Goal: Task Accomplishment & Management: Manage account settings

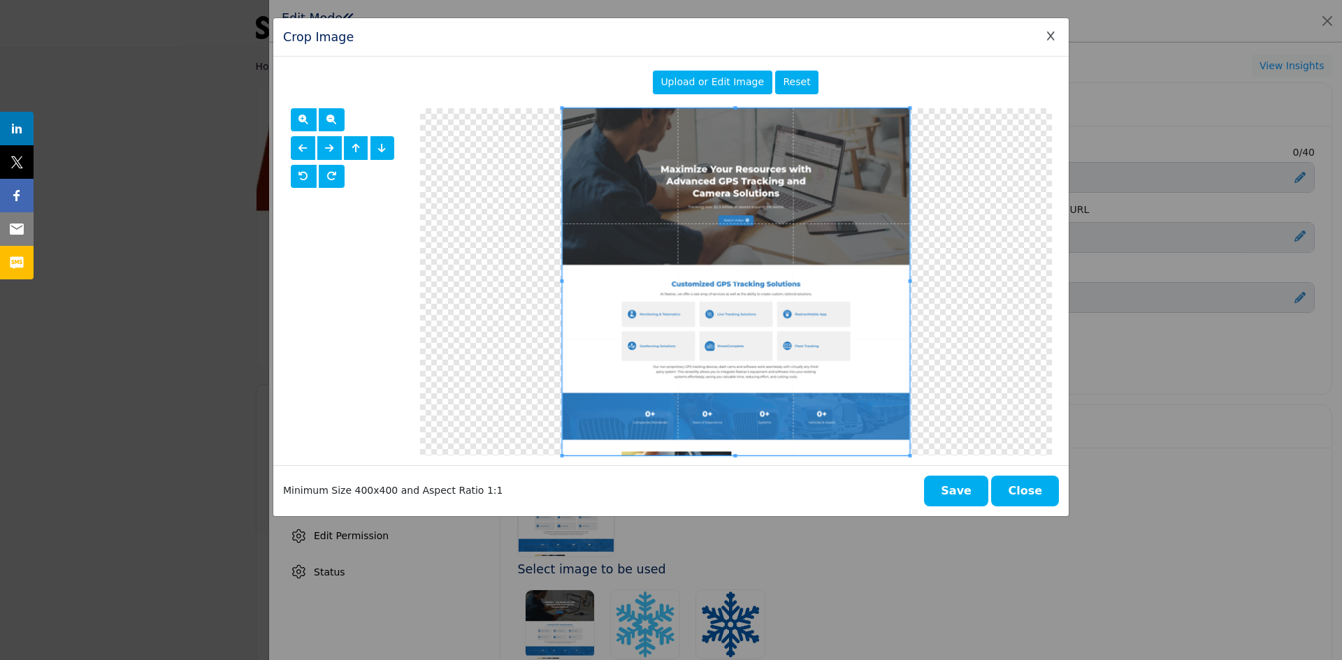
scroll to position [333, 0]
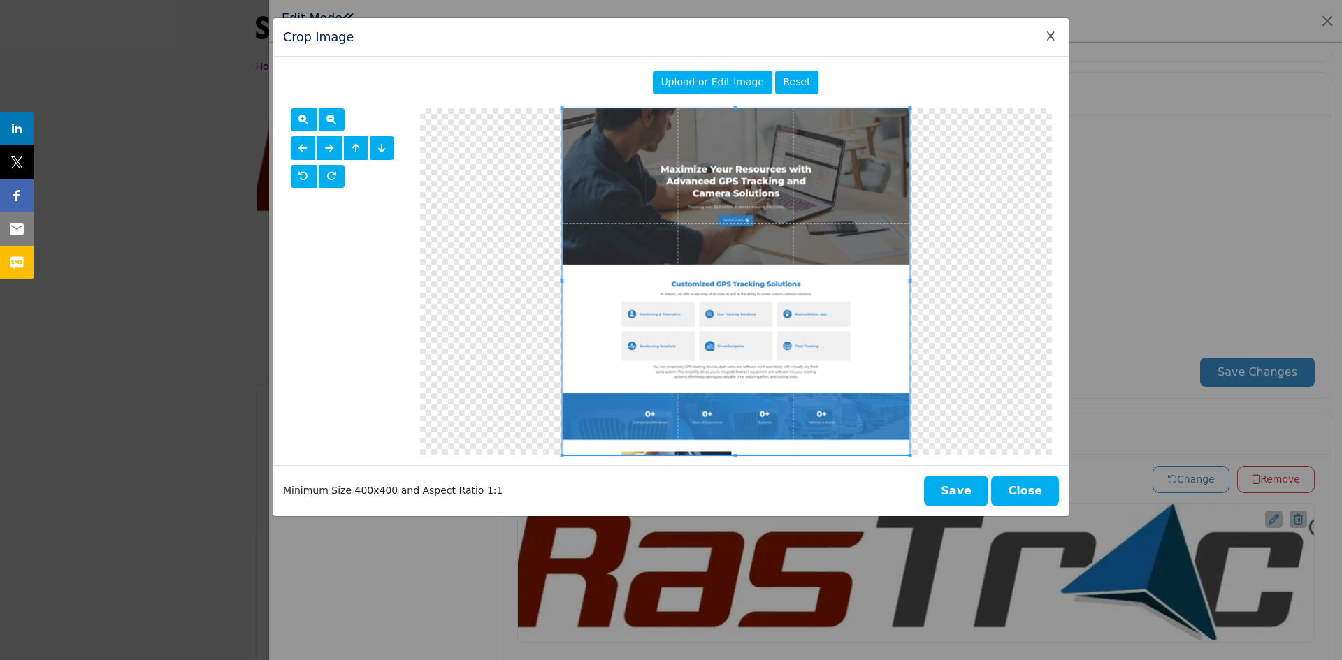
click at [1030, 496] on button "Close" at bounding box center [1025, 491] width 68 height 31
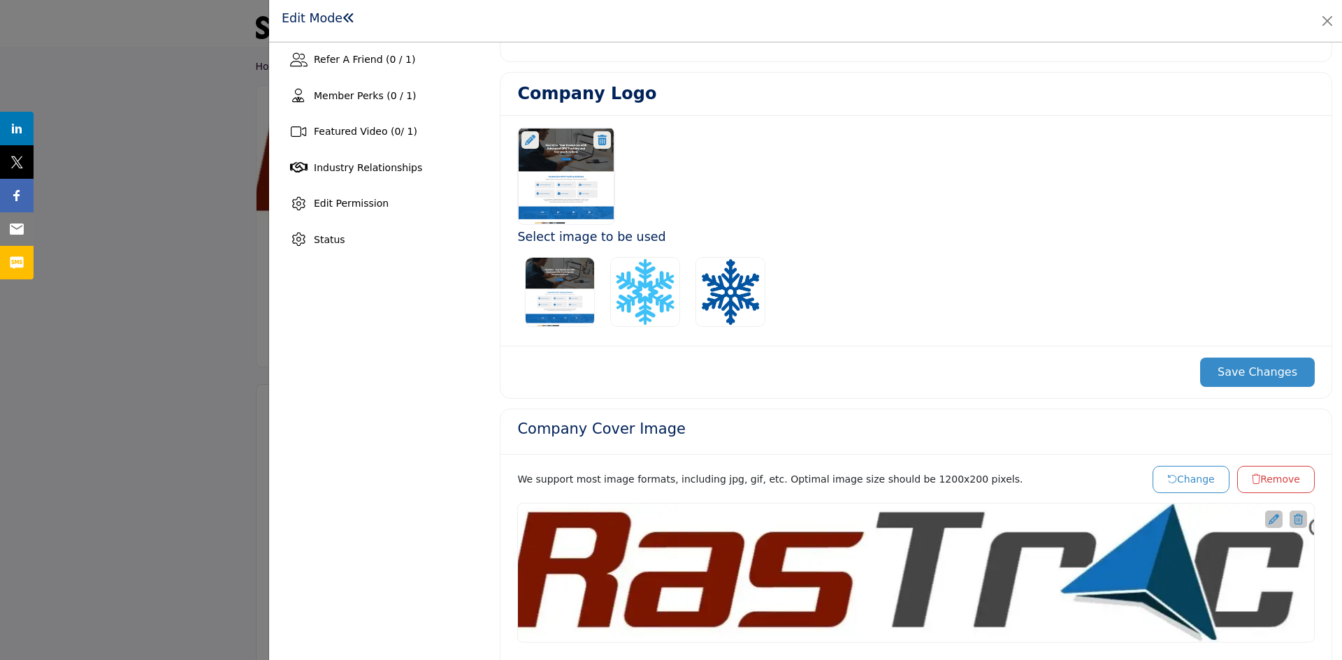
click at [667, 157] on div at bounding box center [916, 176] width 812 height 98
click at [579, 162] on div at bounding box center [566, 176] width 96 height 98
click at [554, 147] on div at bounding box center [566, 176] width 96 height 98
click at [526, 139] on icon at bounding box center [530, 140] width 10 height 10
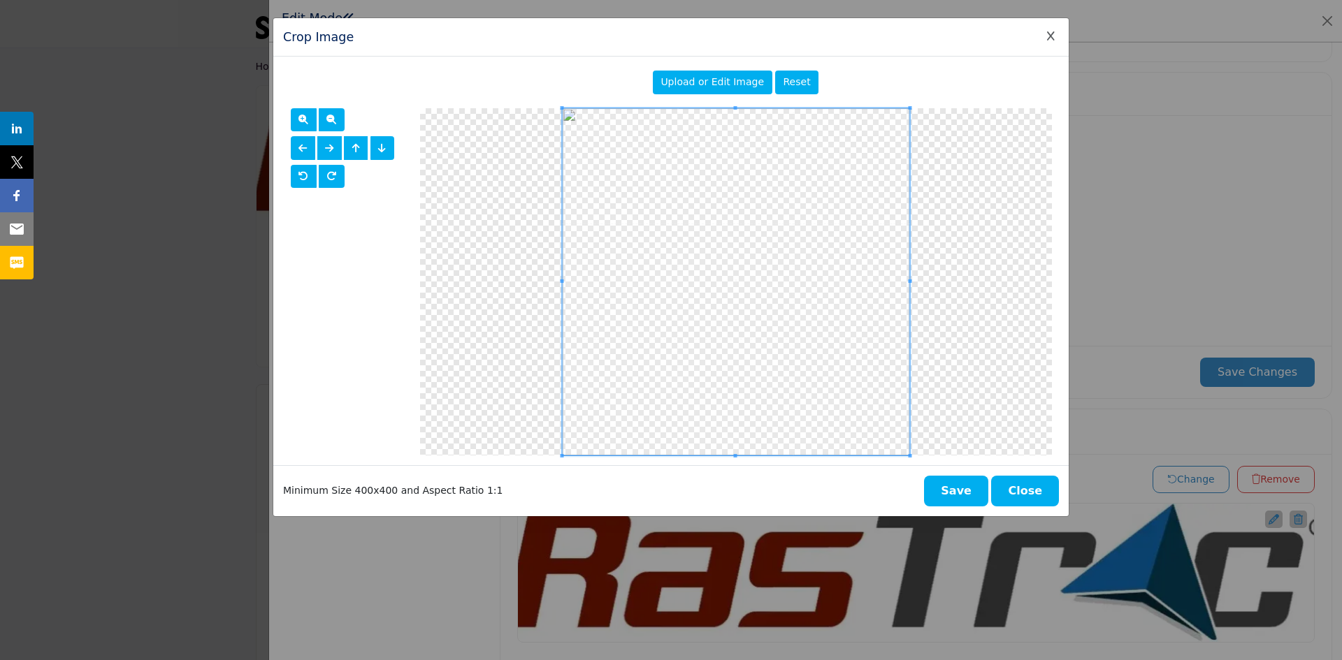
click at [730, 87] on span "Upload or Edit Image" at bounding box center [711, 81] width 103 height 11
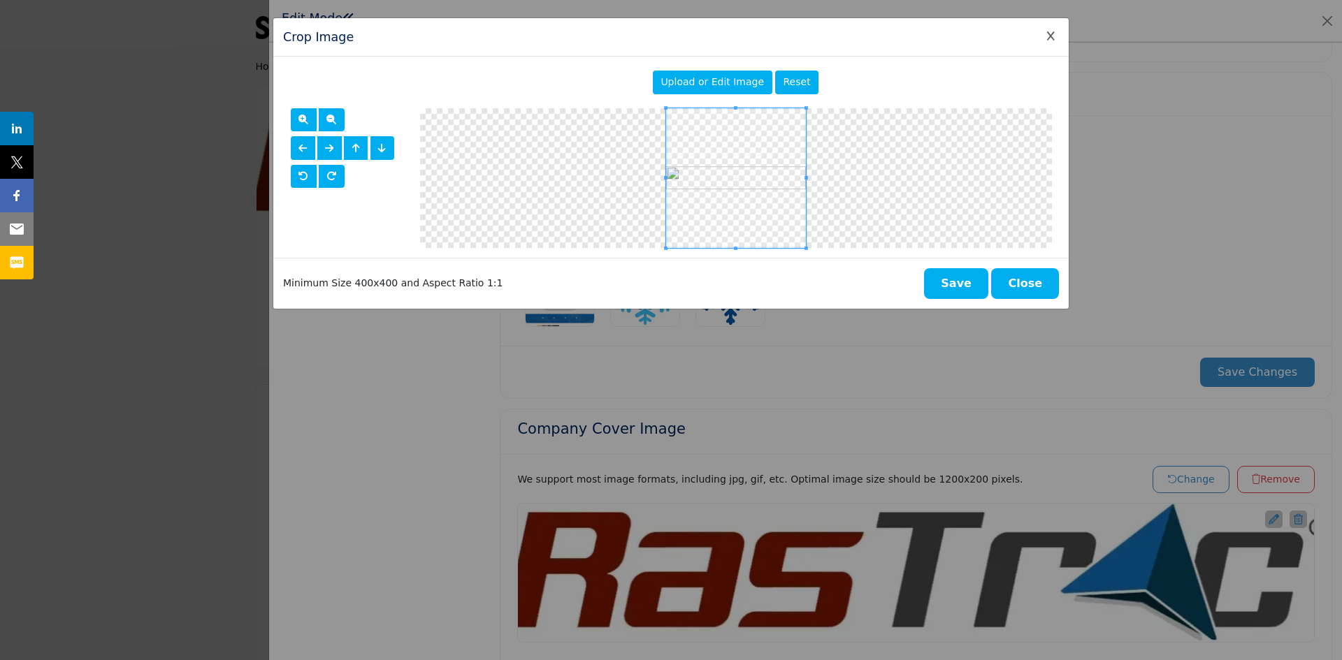
click at [959, 283] on button "Save" at bounding box center [956, 283] width 64 height 31
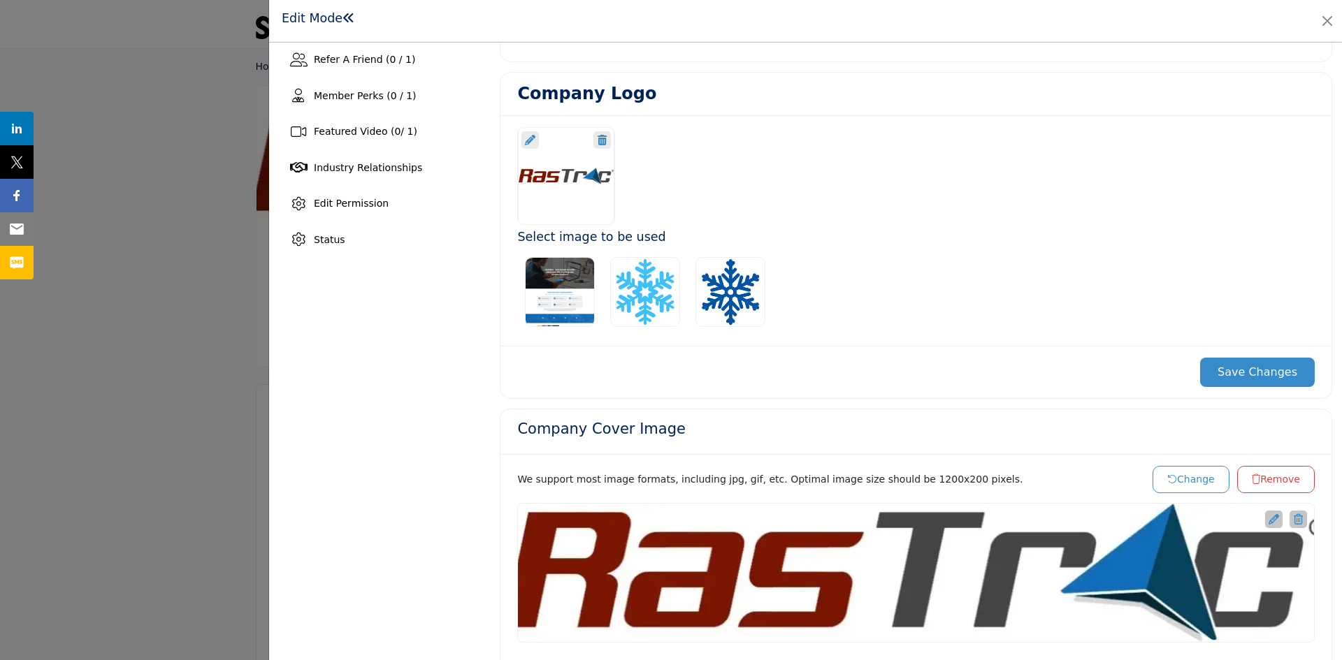
click at [1237, 368] on button "Save Changes" at bounding box center [1257, 372] width 115 height 29
click at [566, 190] on div at bounding box center [566, 176] width 96 height 98
click at [337, 243] on span "Status" at bounding box center [329, 239] width 31 height 11
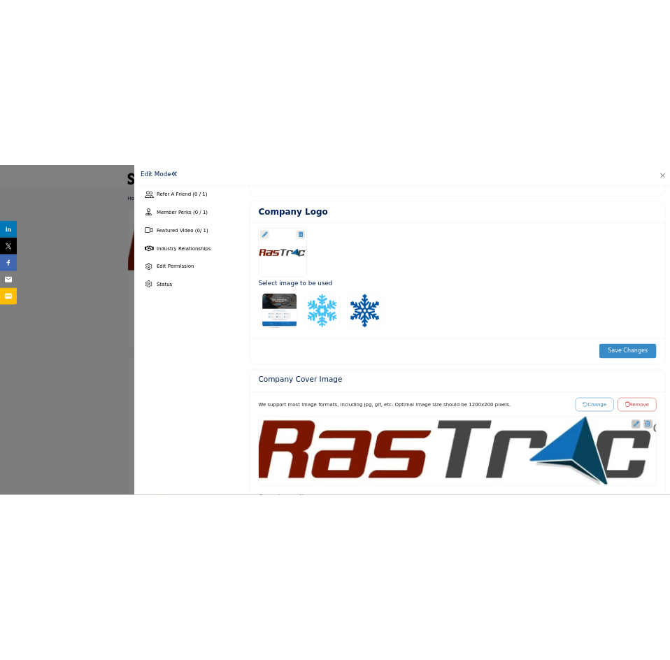
scroll to position [0, 0]
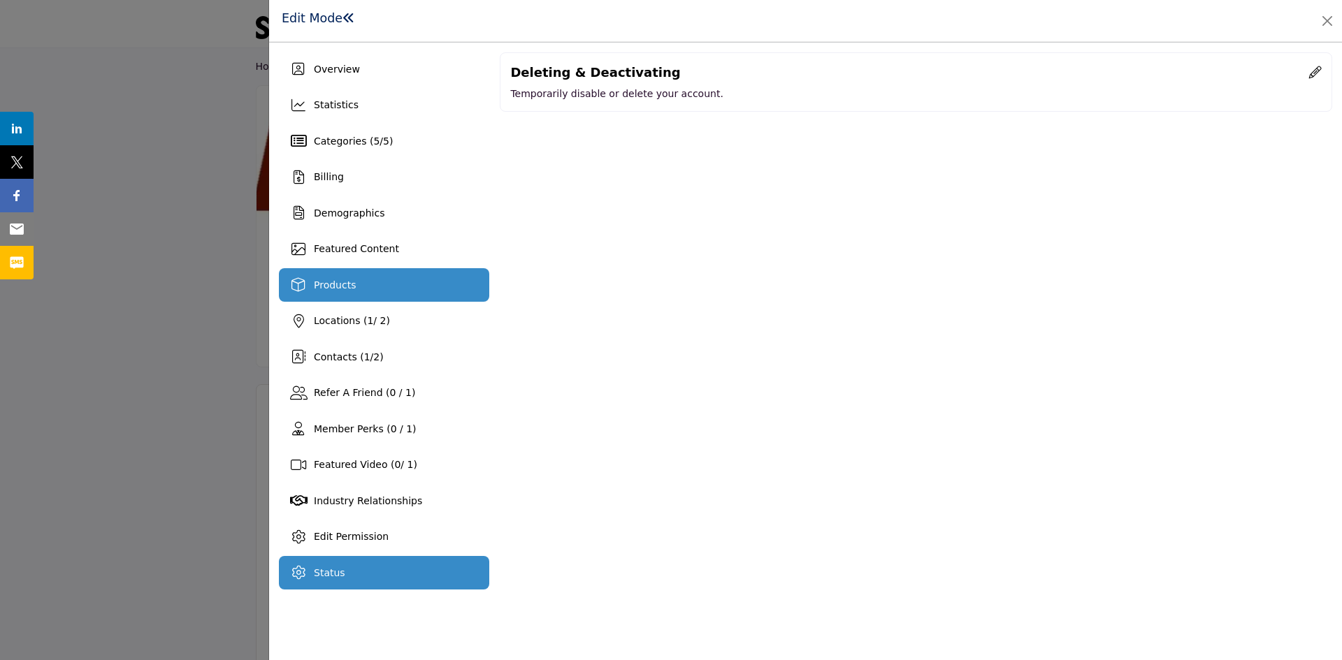
click at [341, 290] on span "Products" at bounding box center [335, 285] width 42 height 11
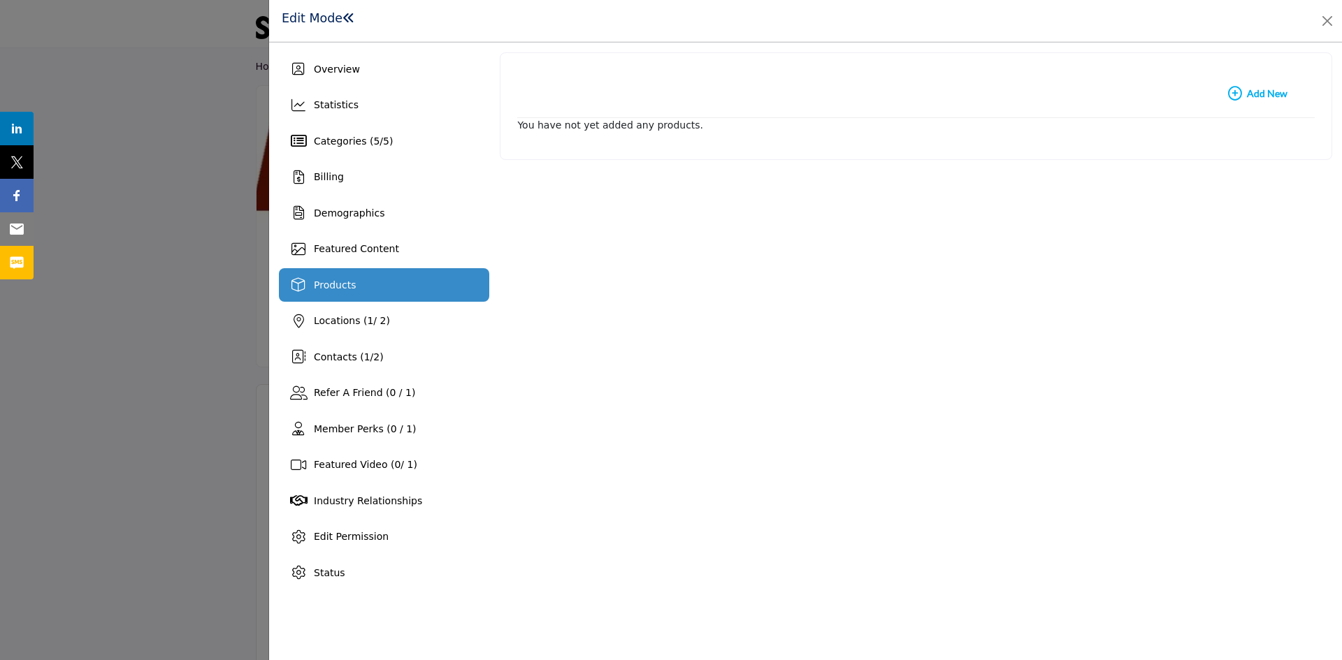
click at [1266, 94] on b "Add New Add New" at bounding box center [1257, 94] width 59 height 14
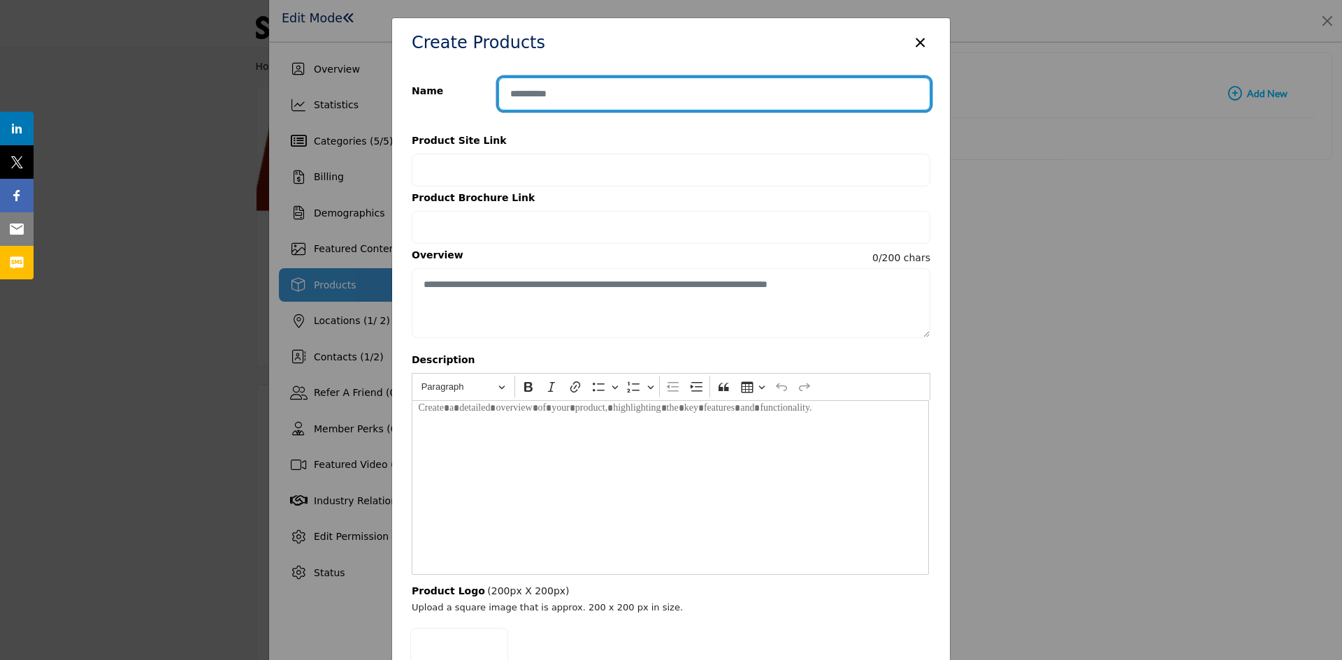
click at [594, 90] on input "Enter product name" at bounding box center [714, 94] width 432 height 33
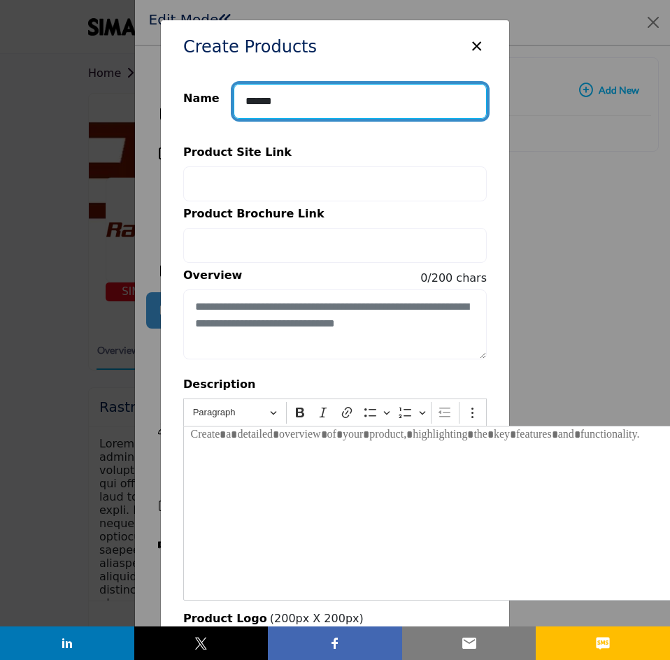
type input "******"
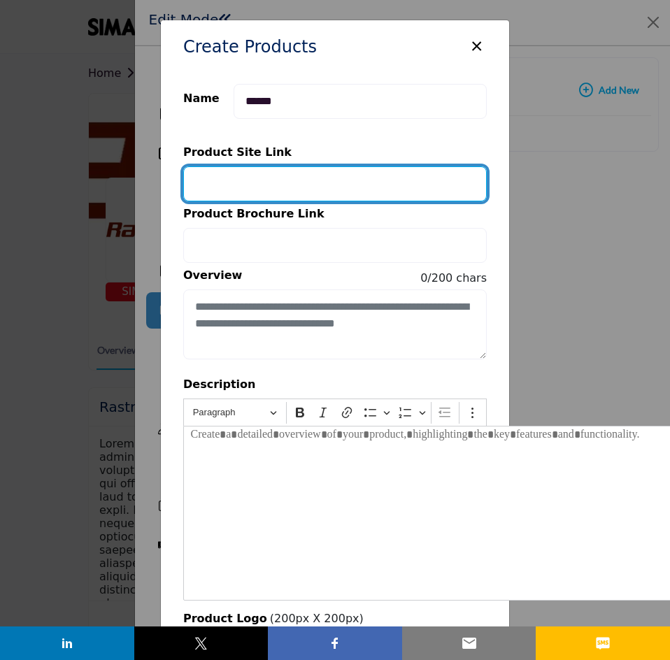
click at [268, 180] on input "Provide your product link" at bounding box center [334, 183] width 303 height 35
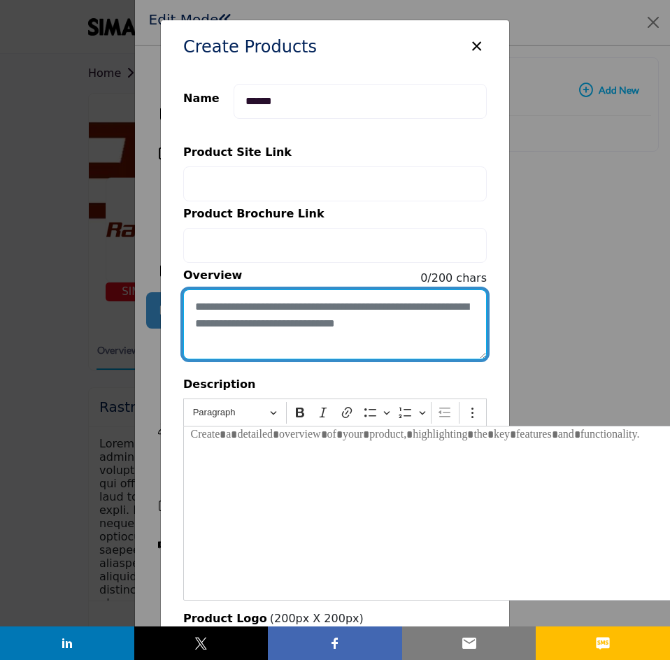
click at [259, 309] on textarea "Enter short overview description" at bounding box center [334, 324] width 303 height 70
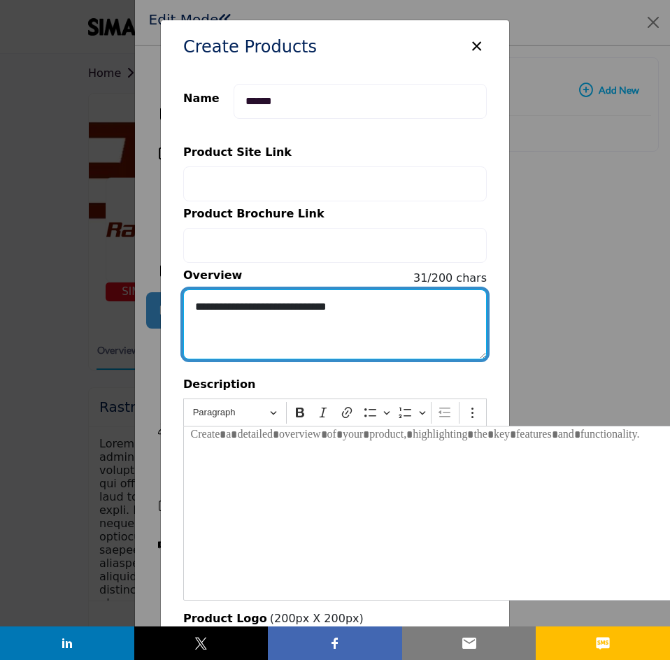
type textarea "**********"
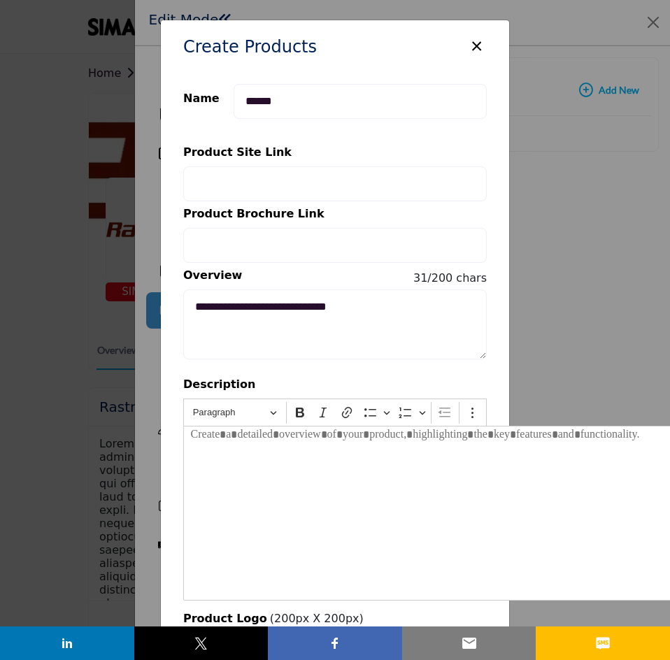
click at [257, 448] on p "Editor editing area: main" at bounding box center [442, 437] width 503 height 22
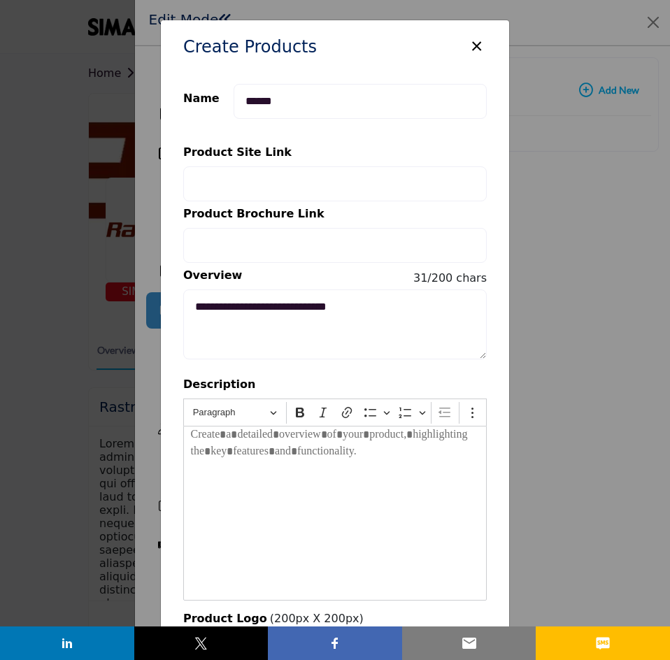
drag, startPoint x: 351, startPoint y: 201, endPoint x: 369, endPoint y: 147, distance: 56.8
click at [369, 147] on div "Name ****** Category Selection: No categories match your search criteria. Suppl…" at bounding box center [335, 420] width 348 height 695
